Goal: Navigation & Orientation: Find specific page/section

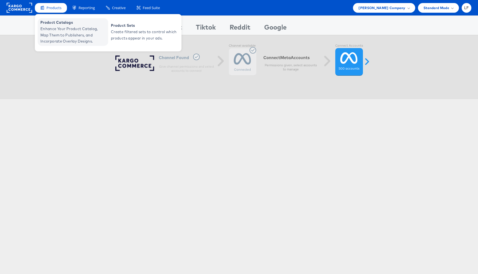
click at [68, 35] on span "Enhance Your Product Catalog, Map Them to Publishers, and Incorporate Overlay D…" at bounding box center [73, 35] width 66 height 19
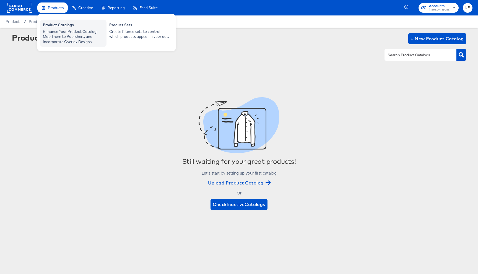
click at [75, 36] on div "Enhance Your Product Catalog, Map Them to Publishers, and Incorporate Overlay D…" at bounding box center [73, 36] width 61 height 15
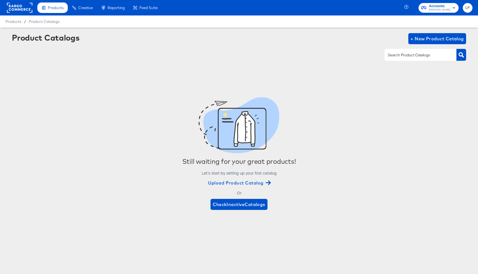
click at [454, 9] on rect "button" at bounding box center [453, 7] width 7 height 7
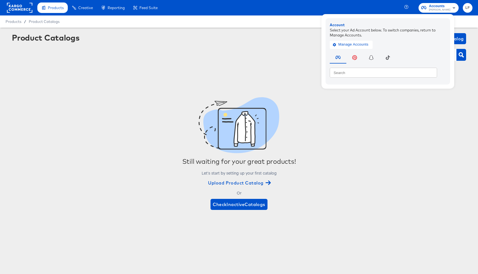
click at [462, 9] on div "Accounts [PERSON_NAME] Account Select your Ad Account below. To switch companie…" at bounding box center [442, 7] width 72 height 15
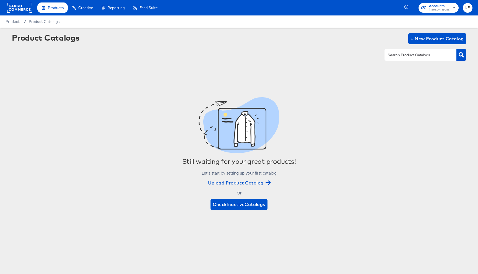
click at [467, 6] on span "LF" at bounding box center [467, 8] width 5 height 6
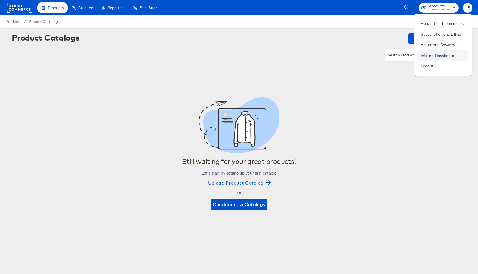
click at [433, 57] on link "Internal Dashboard" at bounding box center [437, 56] width 42 height 10
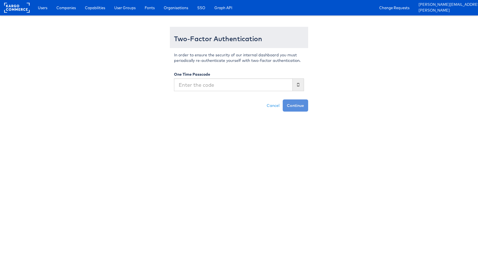
click at [226, 90] on input "text" at bounding box center [233, 84] width 119 height 13
click at [215, 84] on input "text" at bounding box center [233, 84] width 119 height 13
